Goal: Transaction & Acquisition: Book appointment/travel/reservation

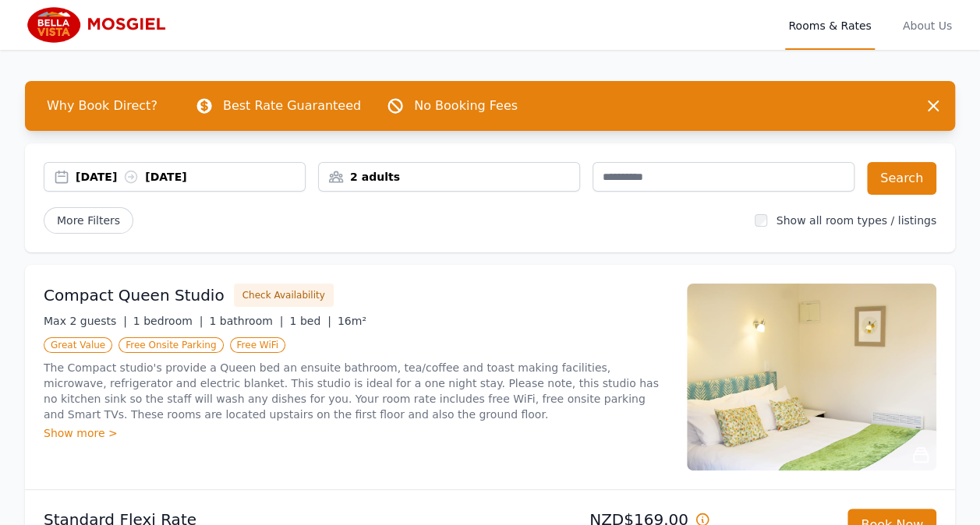
click at [61, 178] on div "[DATE] [DATE]" at bounding box center [174, 177] width 260 height 16
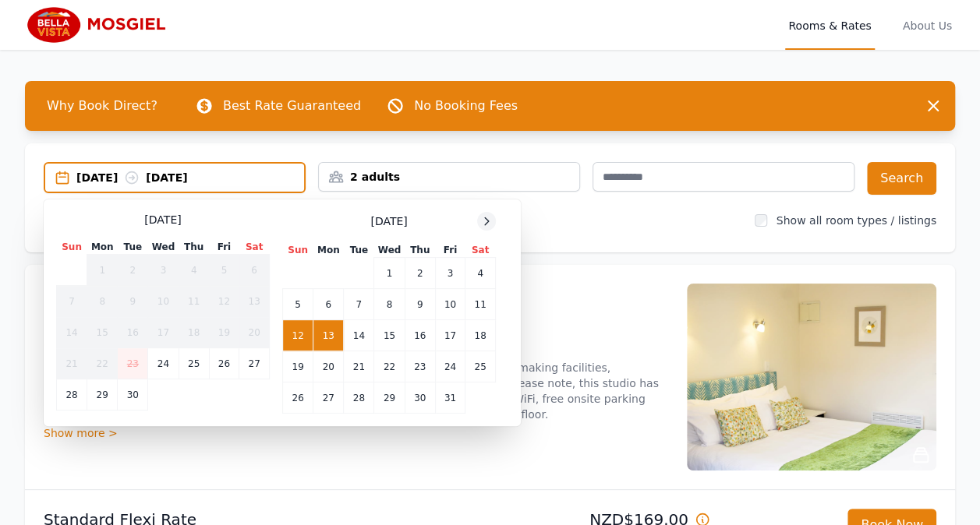
click at [487, 221] on icon at bounding box center [486, 221] width 12 height 12
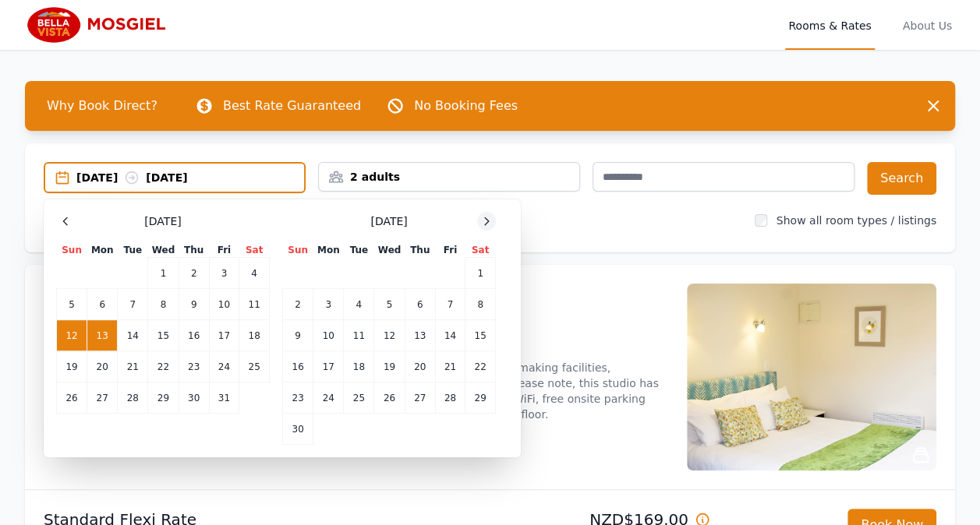
click at [489, 221] on icon at bounding box center [487, 220] width 4 height 7
click at [489, 221] on icon at bounding box center [486, 221] width 12 height 12
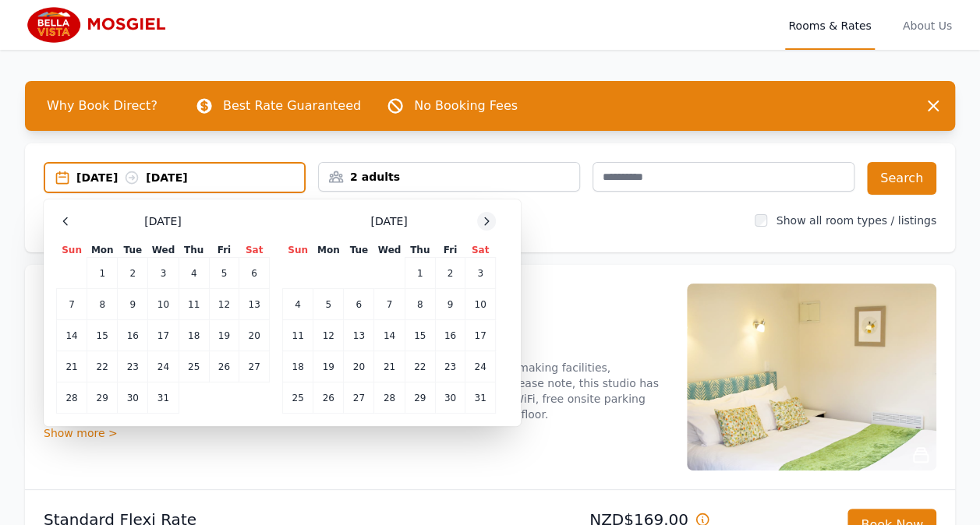
click at [489, 221] on icon at bounding box center [486, 221] width 12 height 12
click at [490, 221] on icon at bounding box center [486, 221] width 12 height 12
click at [474, 363] on td "28" at bounding box center [480, 367] width 30 height 31
click at [371, 172] on div "2 adults" at bounding box center [449, 177] width 260 height 16
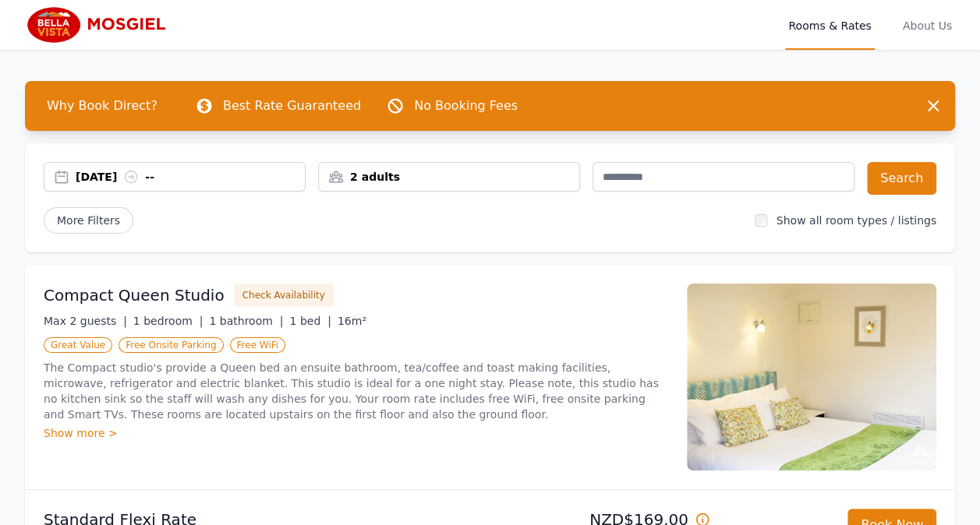
click at [356, 176] on div "2 adults" at bounding box center [449, 177] width 260 height 16
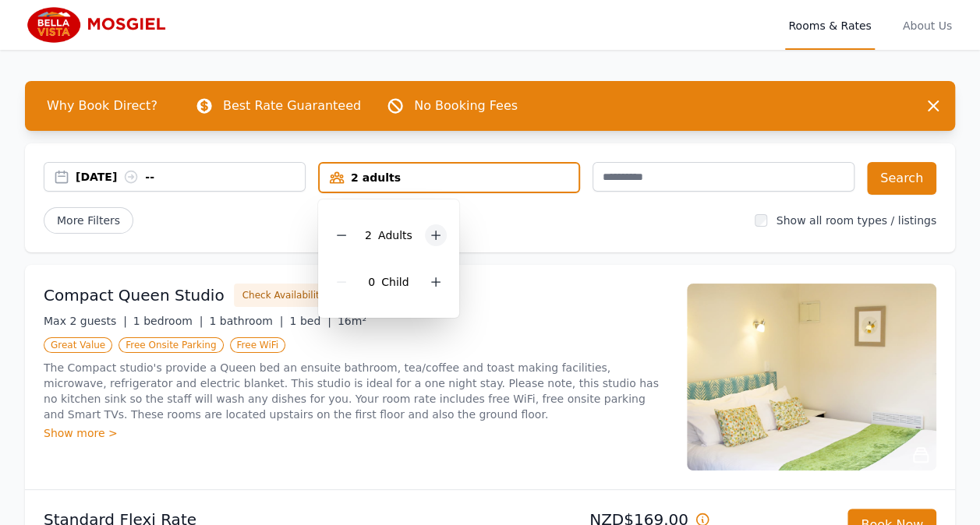
click at [433, 234] on icon at bounding box center [435, 236] width 9 height 9
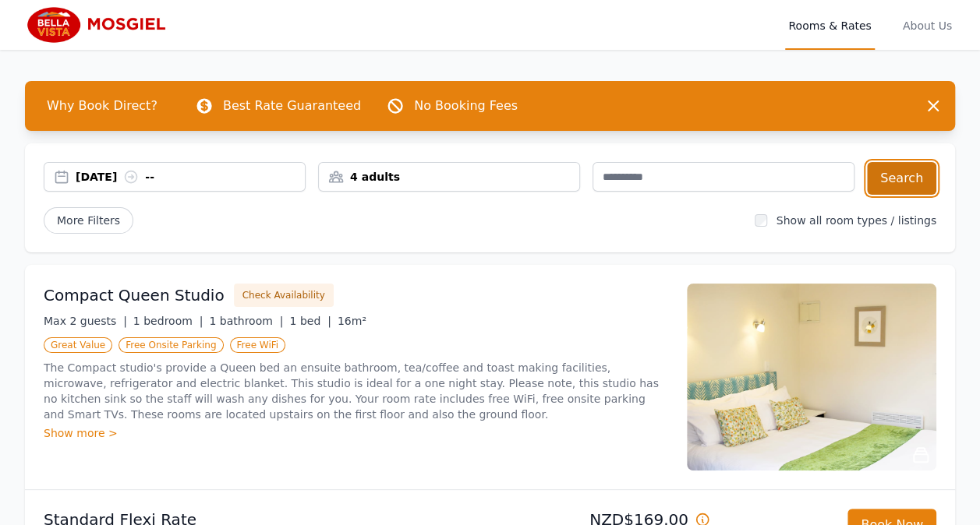
click at [900, 177] on button "Search" at bounding box center [901, 178] width 69 height 33
click at [108, 220] on span "More Filters" at bounding box center [89, 220] width 90 height 27
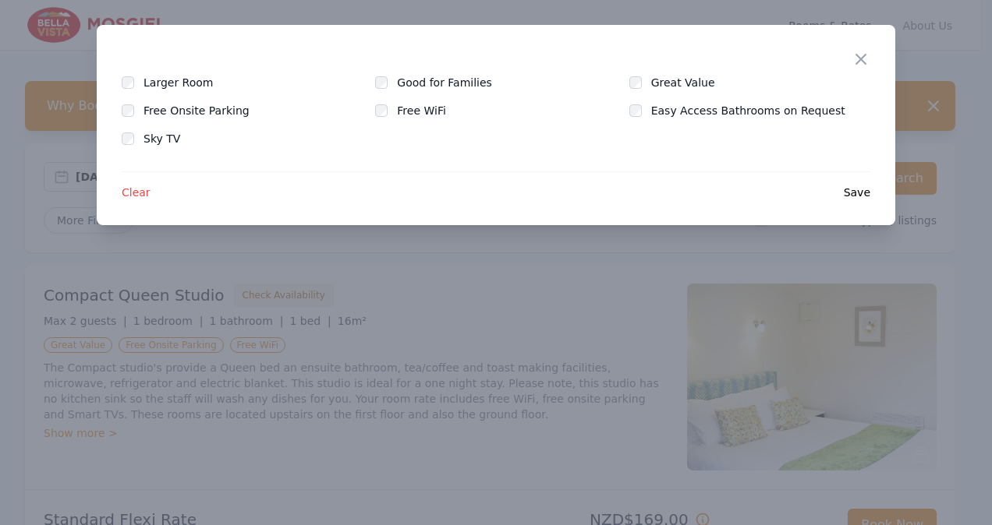
click at [137, 192] on span "Clear" at bounding box center [136, 193] width 29 height 16
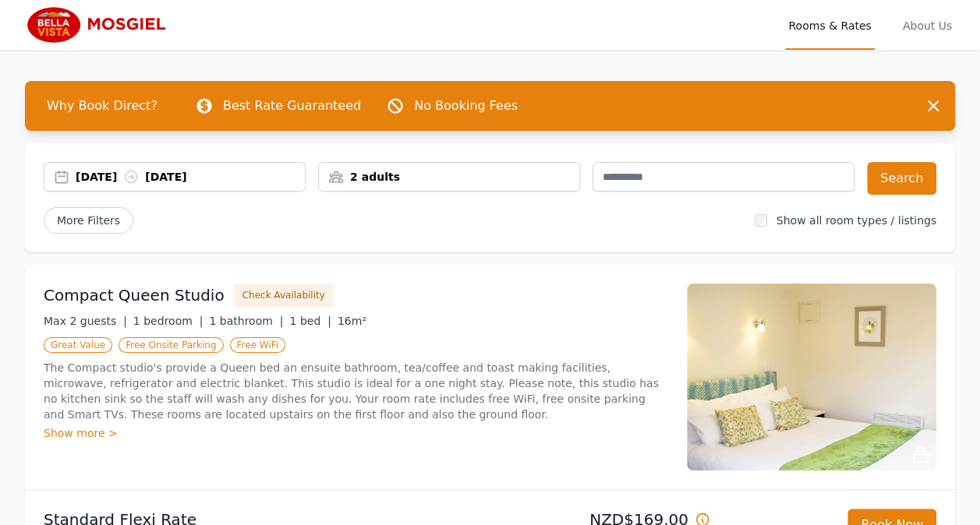
click at [80, 433] on div "Show more >" at bounding box center [356, 434] width 624 height 16
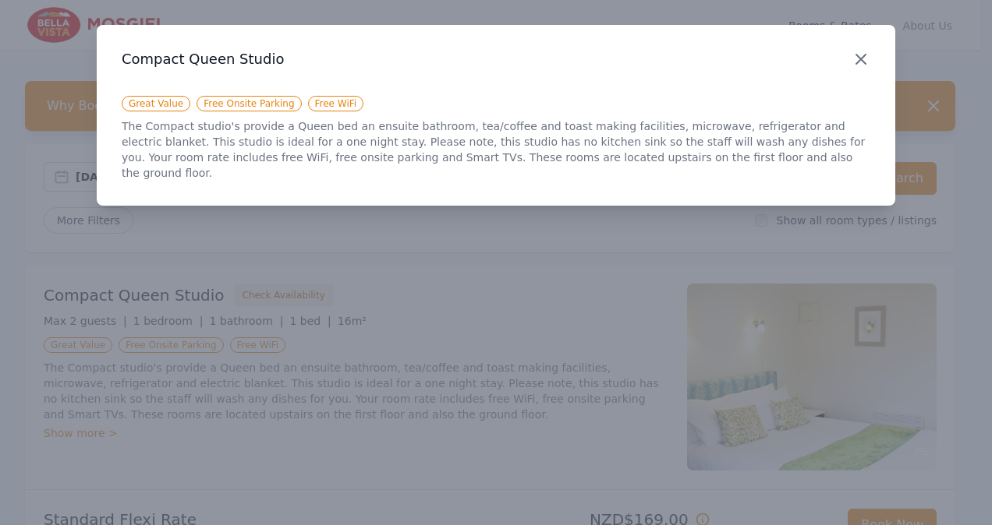
click at [866, 60] on icon "button" at bounding box center [860, 59] width 19 height 19
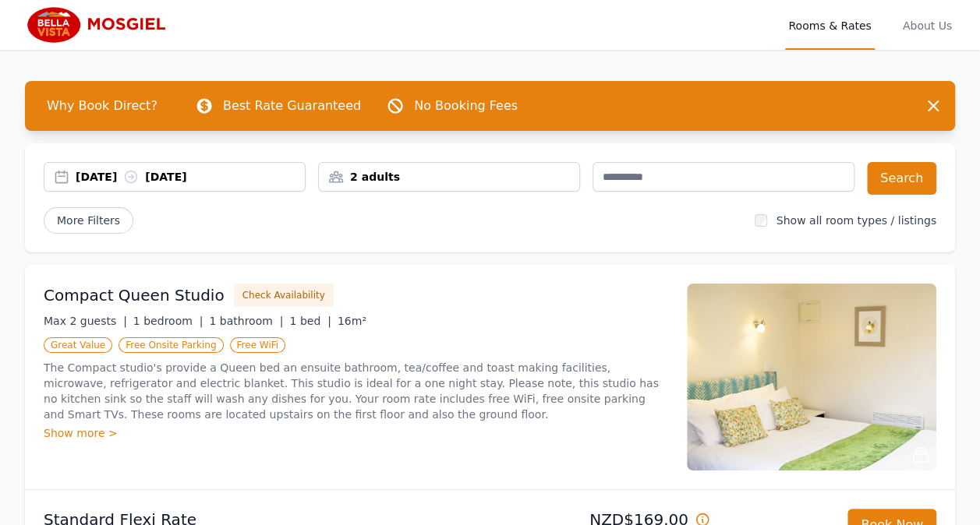
scroll to position [104, 0]
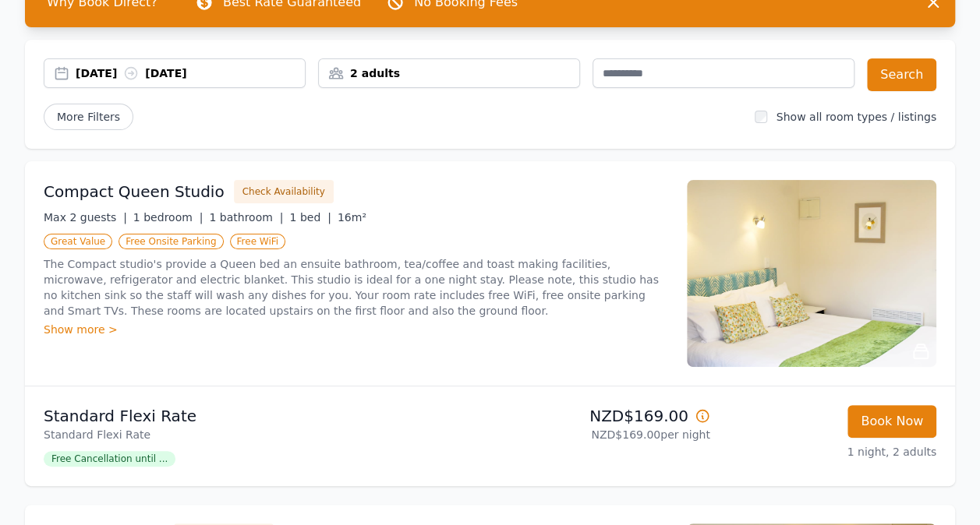
click at [114, 460] on span "Free Cancellation until ..." at bounding box center [110, 459] width 132 height 16
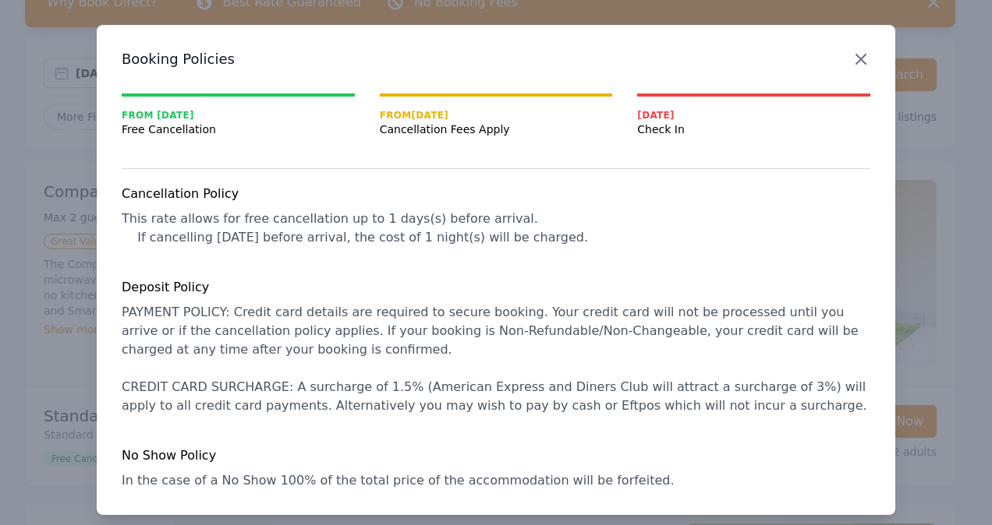
click at [854, 60] on icon "button" at bounding box center [860, 59] width 19 height 19
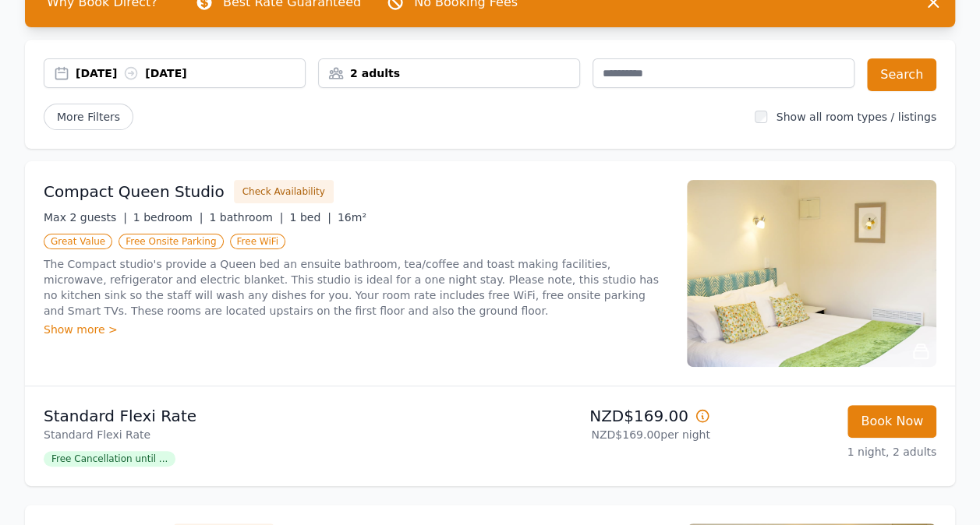
click at [60, 73] on div "[DATE] [DATE]" at bounding box center [174, 73] width 260 height 16
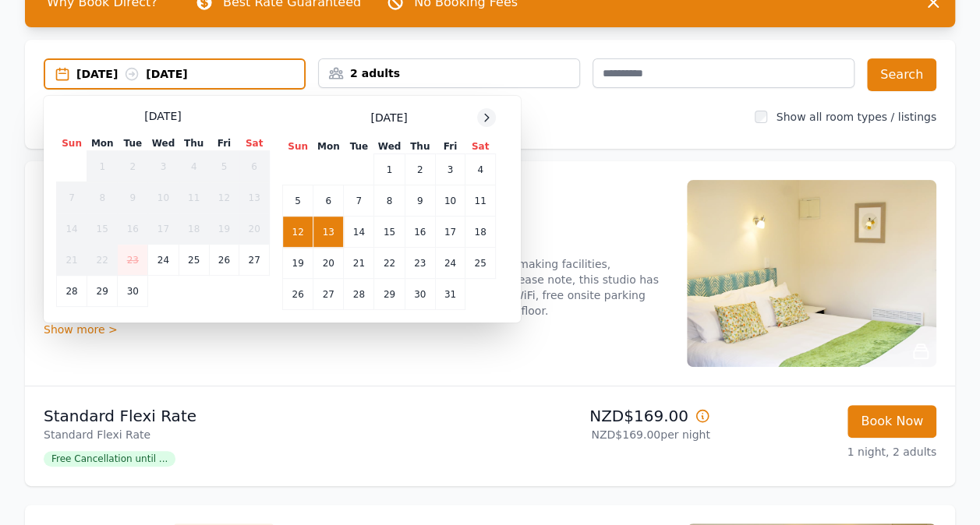
click at [485, 121] on icon at bounding box center [487, 117] width 4 height 7
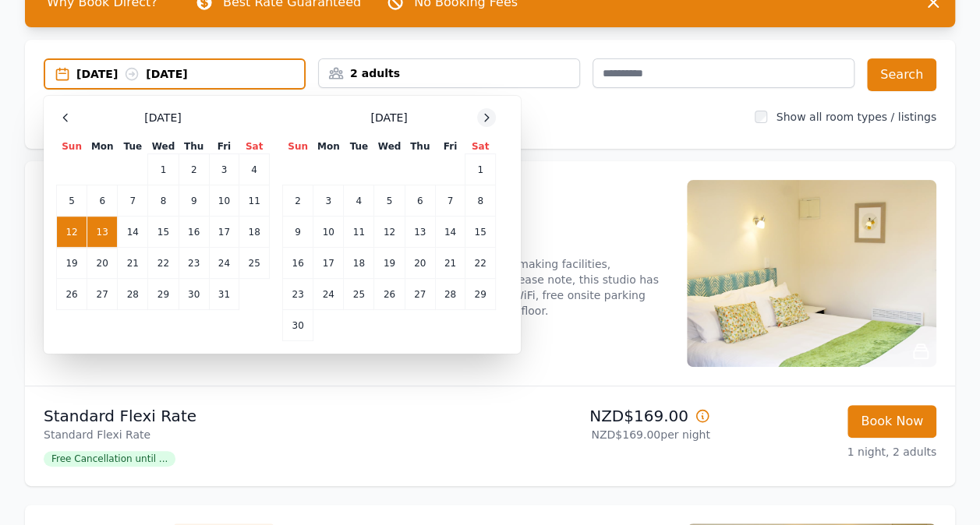
click at [485, 121] on icon at bounding box center [487, 117] width 4 height 7
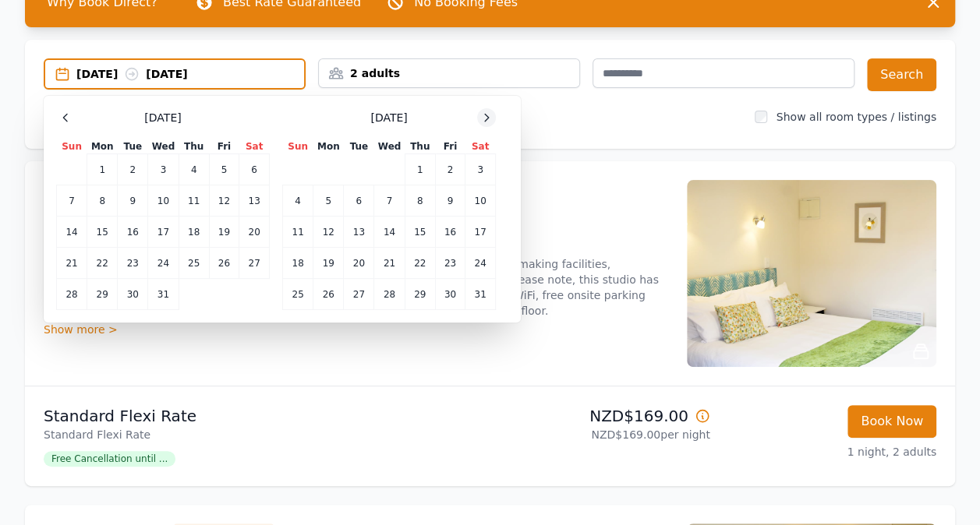
click at [485, 120] on icon at bounding box center [487, 117] width 4 height 7
click at [482, 261] on td "28" at bounding box center [480, 263] width 30 height 31
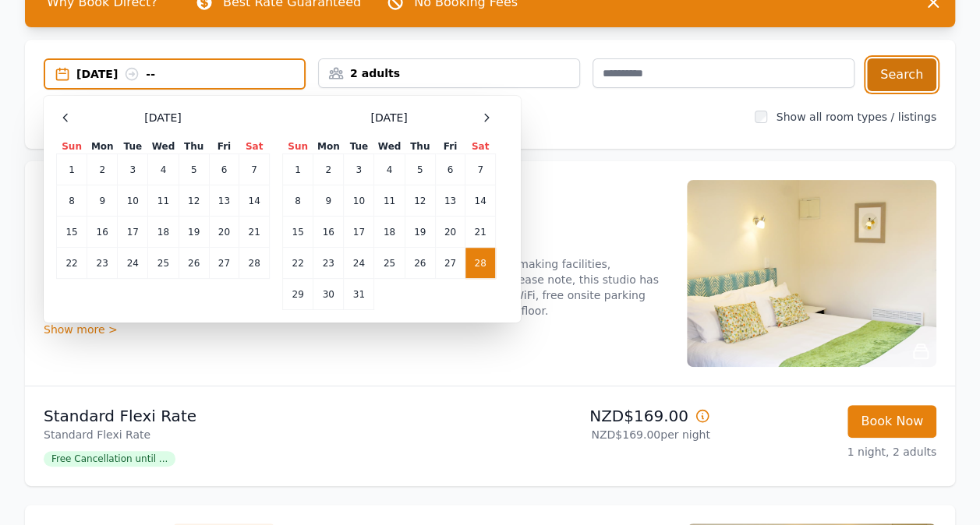
click at [913, 72] on button "Search" at bounding box center [901, 74] width 69 height 33
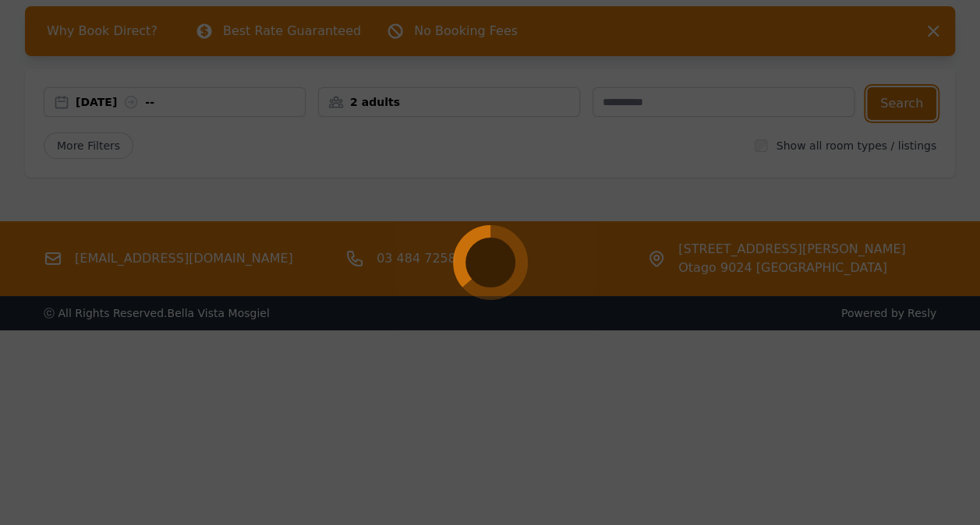
scroll to position [75, 0]
click at [925, 33] on div at bounding box center [490, 262] width 980 height 525
click at [931, 31] on div at bounding box center [490, 262] width 980 height 525
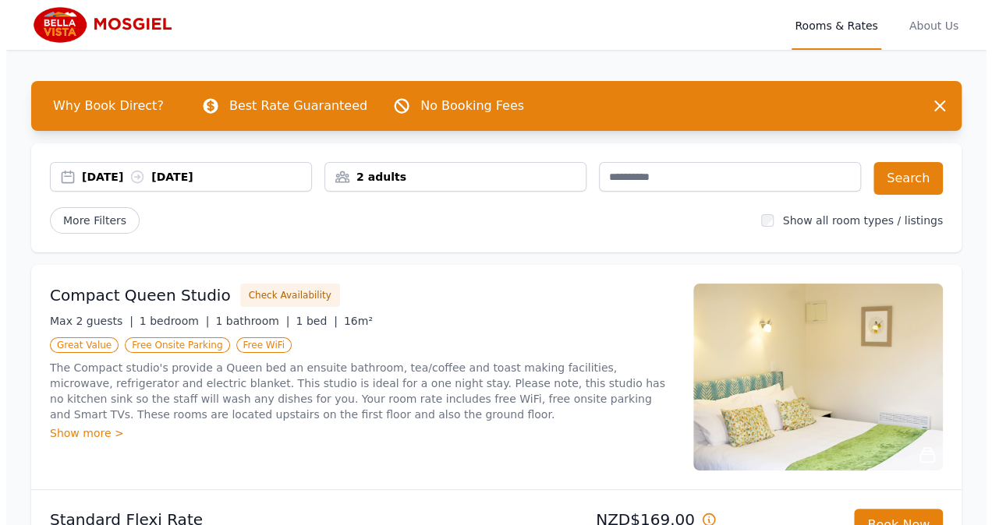
scroll to position [104, 0]
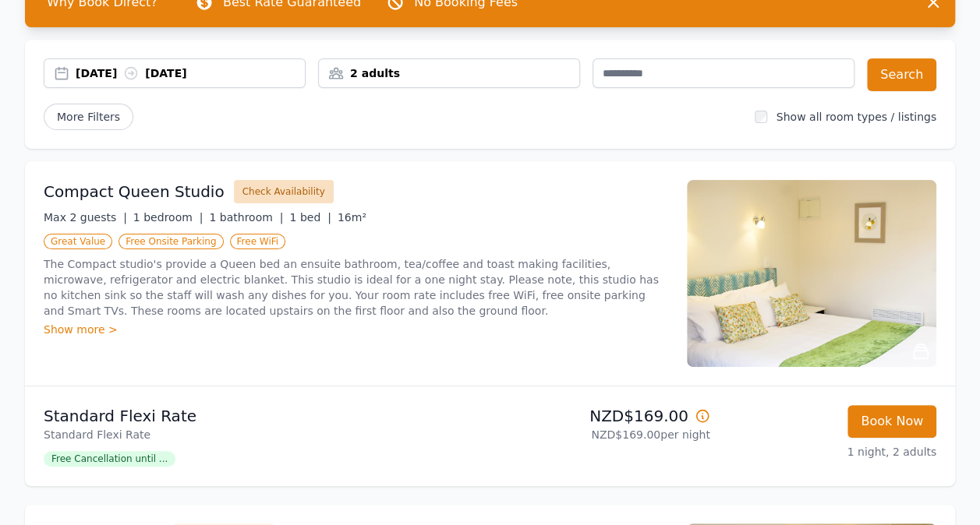
click at [279, 194] on button "Check Availability" at bounding box center [284, 191] width 100 height 23
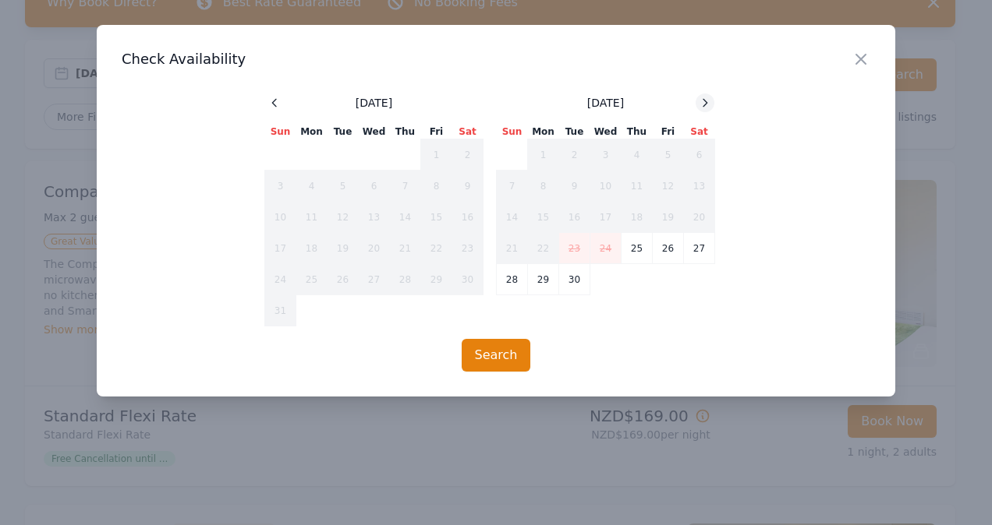
click at [702, 106] on icon at bounding box center [704, 103] width 12 height 12
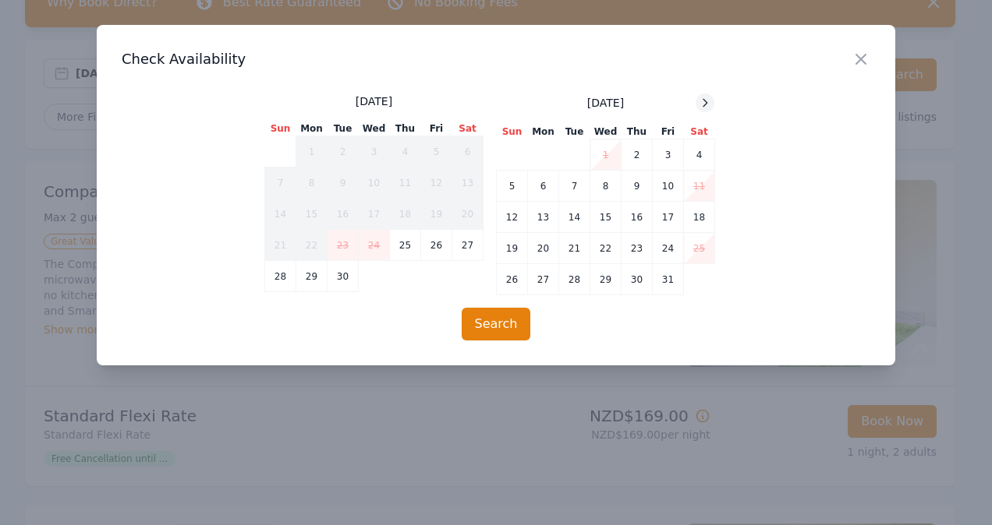
click at [702, 106] on icon at bounding box center [704, 103] width 12 height 12
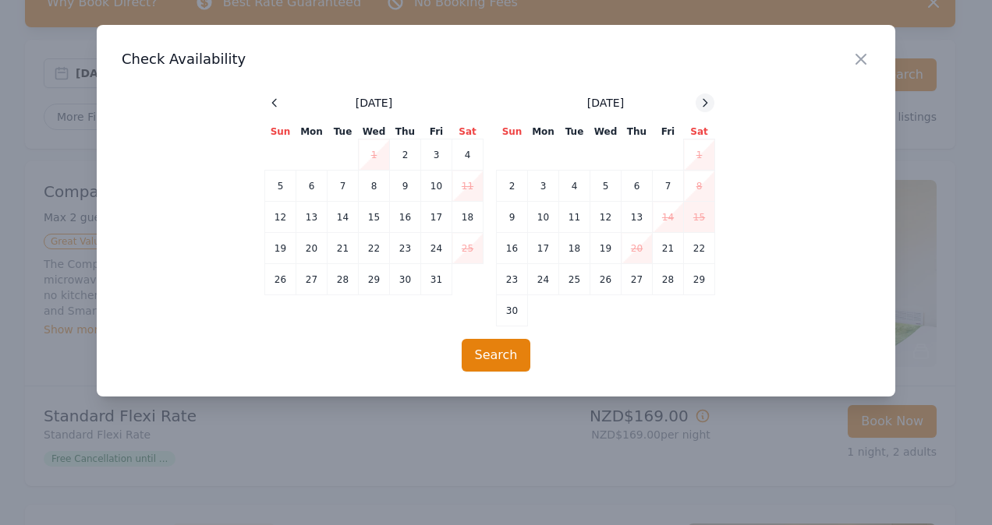
click at [702, 106] on icon at bounding box center [704, 103] width 12 height 12
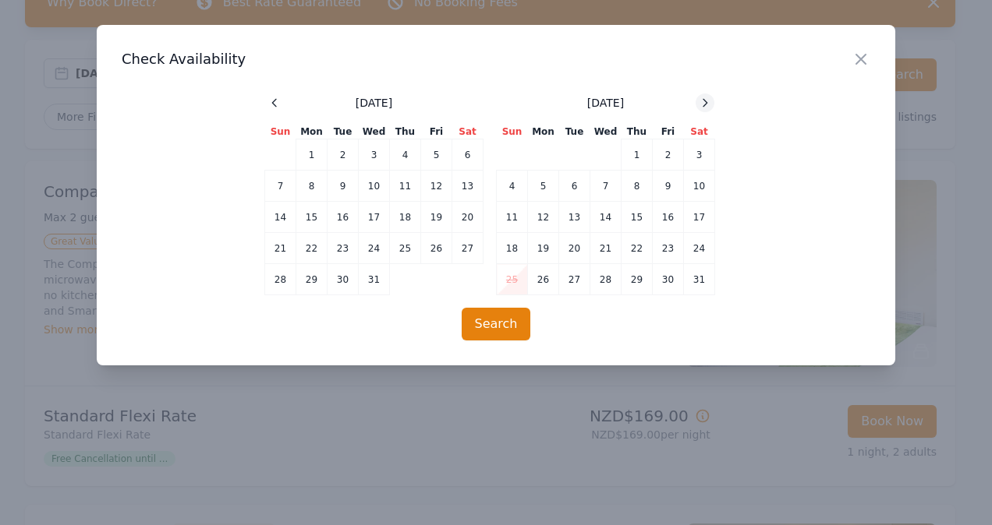
click at [702, 106] on icon at bounding box center [704, 103] width 12 height 12
click at [695, 244] on td "28" at bounding box center [699, 248] width 31 height 31
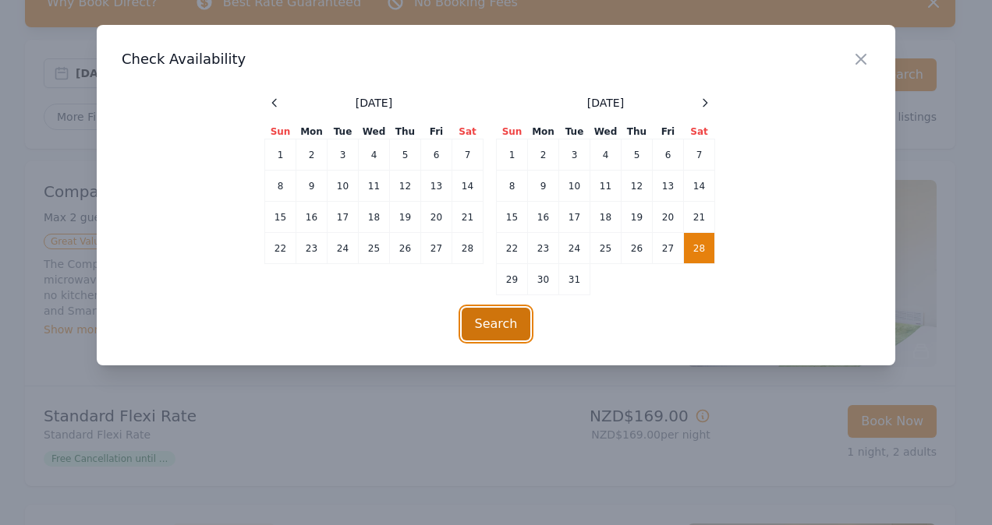
click at [507, 317] on button "Search" at bounding box center [495, 324] width 69 height 33
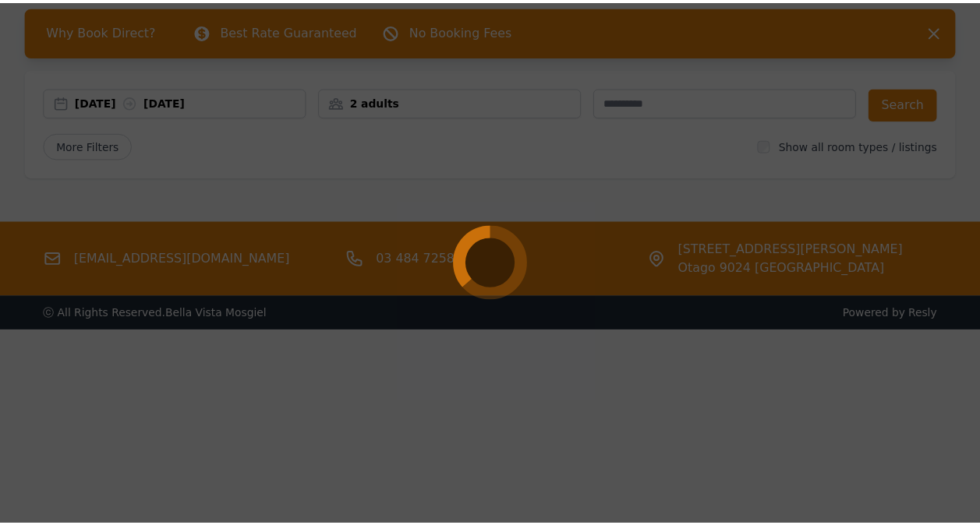
scroll to position [75, 0]
